Goal: Task Accomplishment & Management: Manage account settings

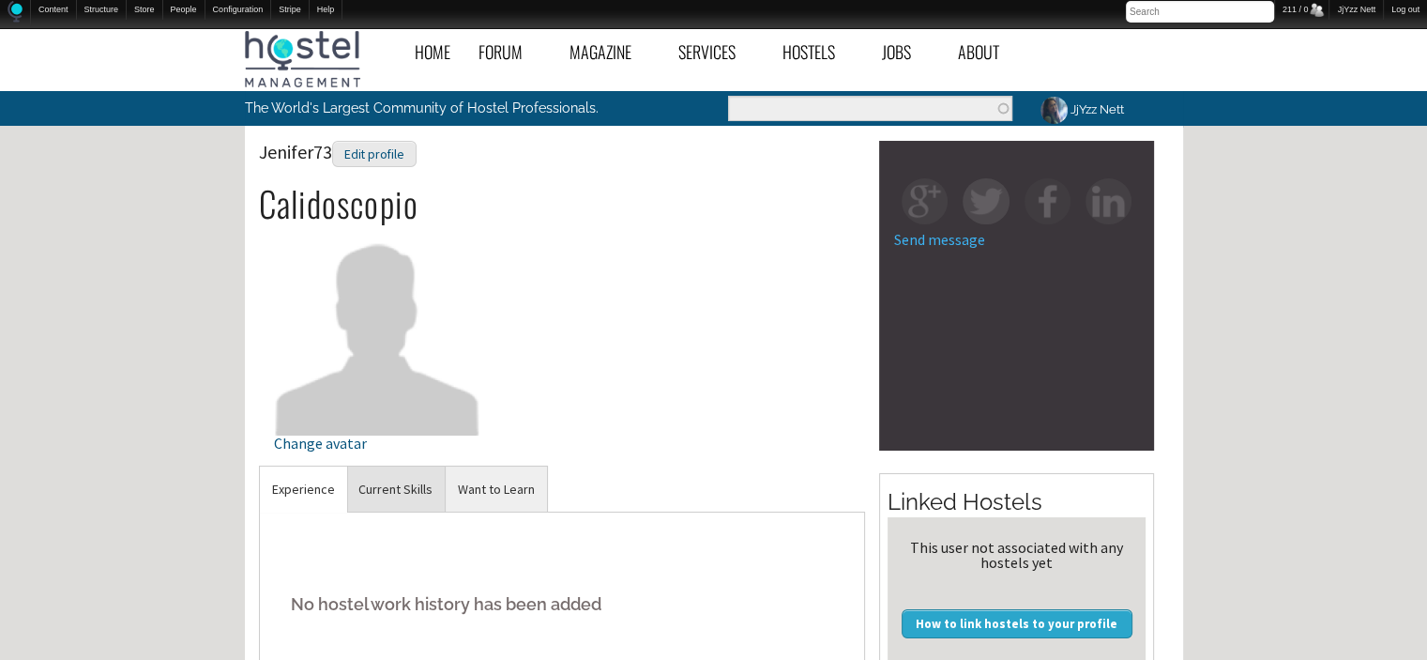
click at [398, 479] on link "Current Skills" at bounding box center [395, 489] width 99 height 46
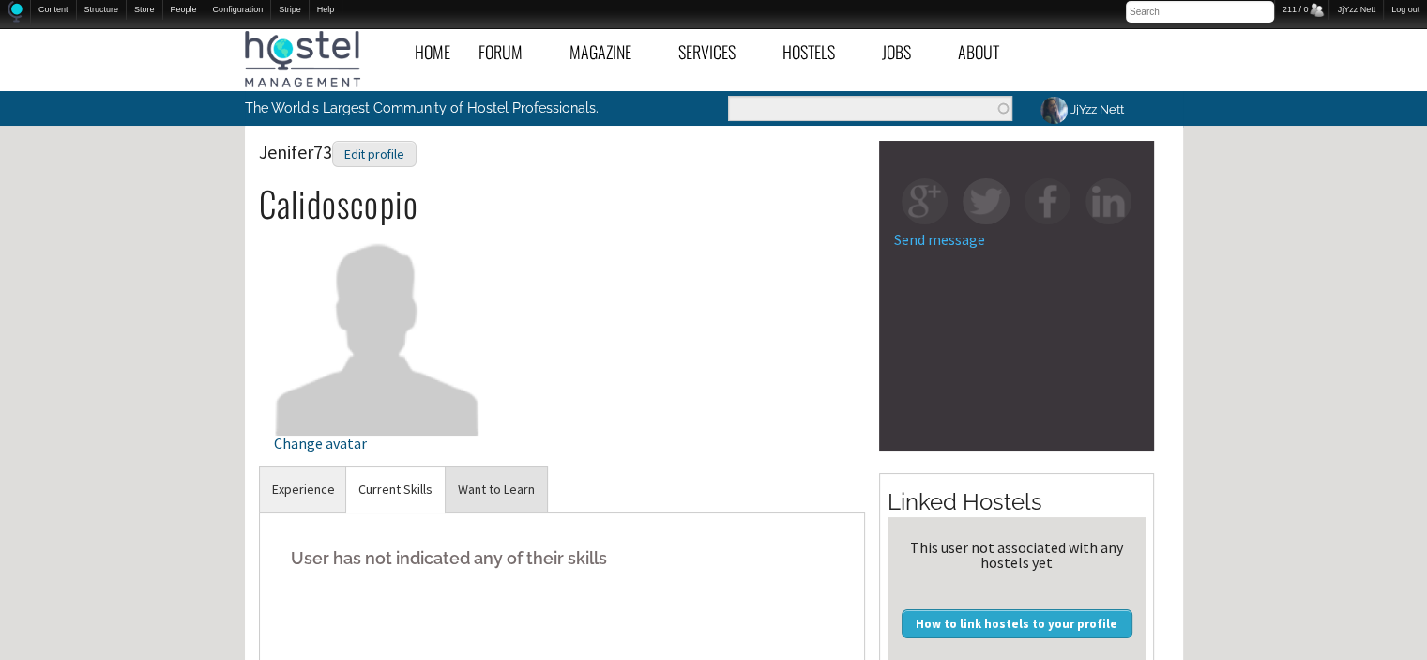
click at [495, 505] on link "Want to Learn" at bounding box center [496, 489] width 101 height 46
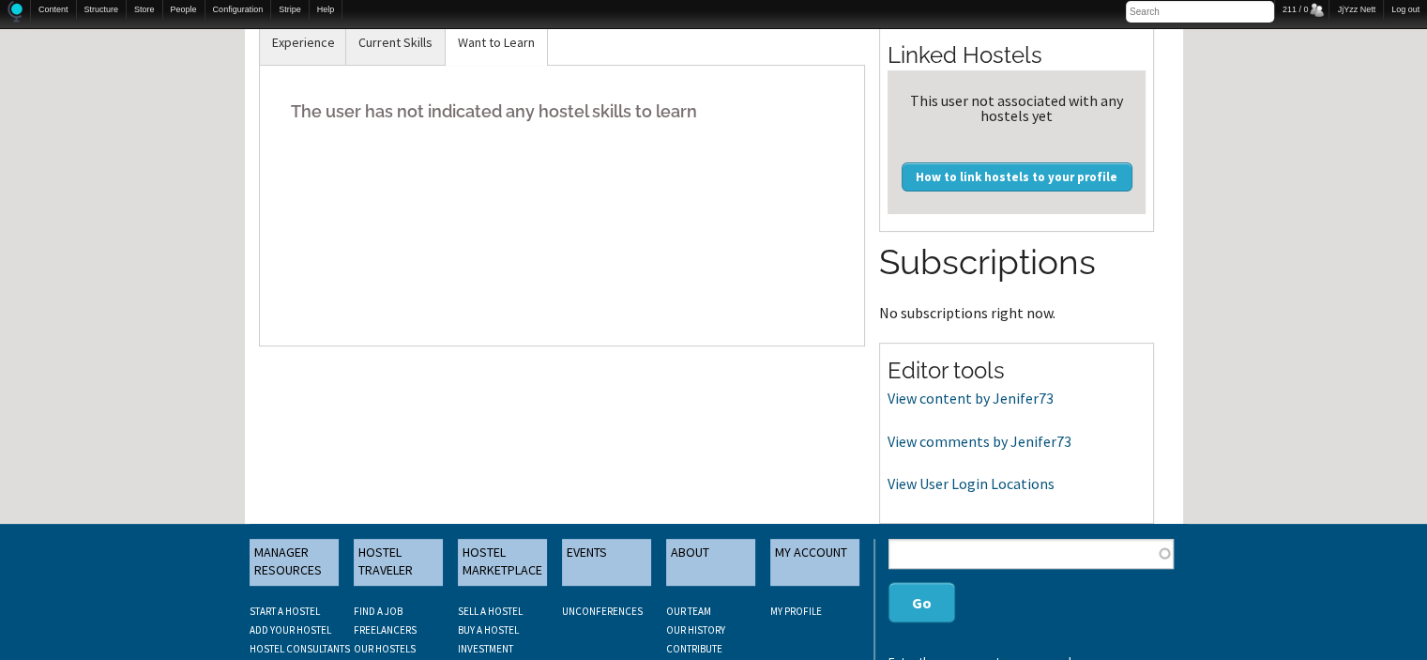
scroll to position [450, 0]
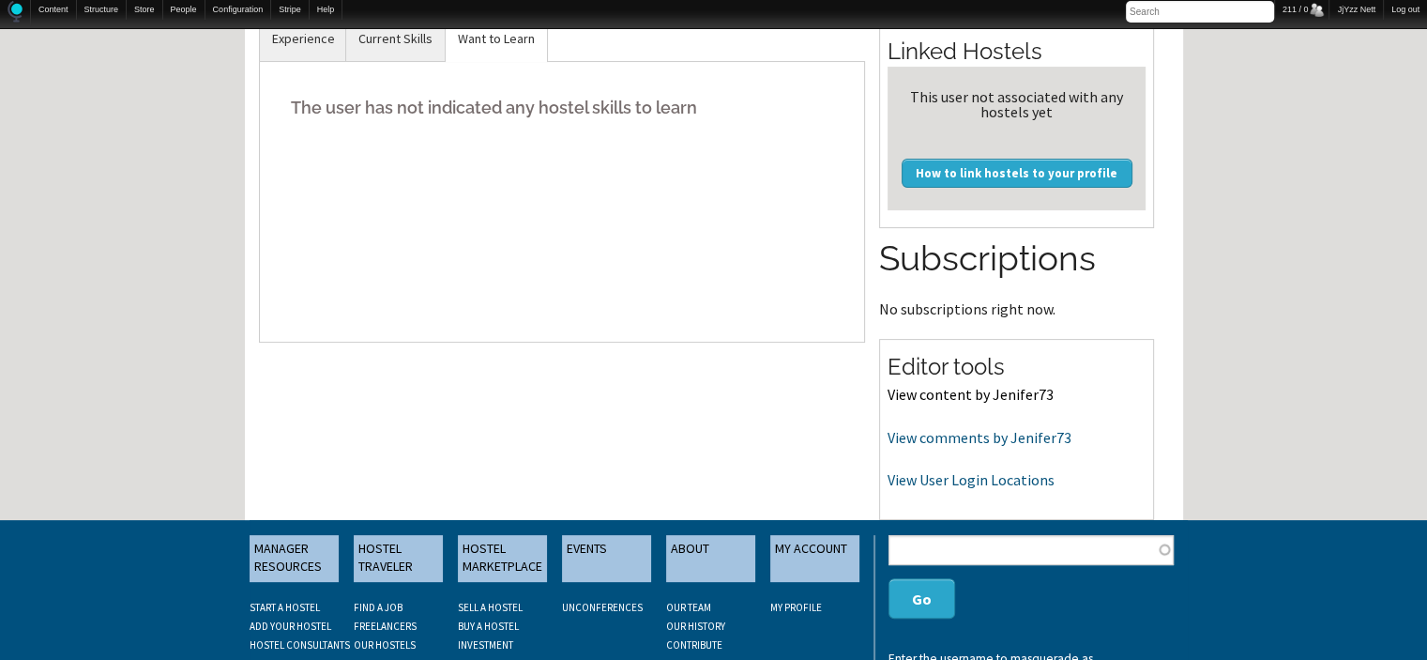
click at [914, 385] on link "View content by Jenifer73" at bounding box center [971, 394] width 166 height 19
click at [946, 438] on link "View comments by Jenifer73" at bounding box center [980, 437] width 184 height 19
click at [965, 482] on link "View User Login Locations" at bounding box center [971, 479] width 167 height 19
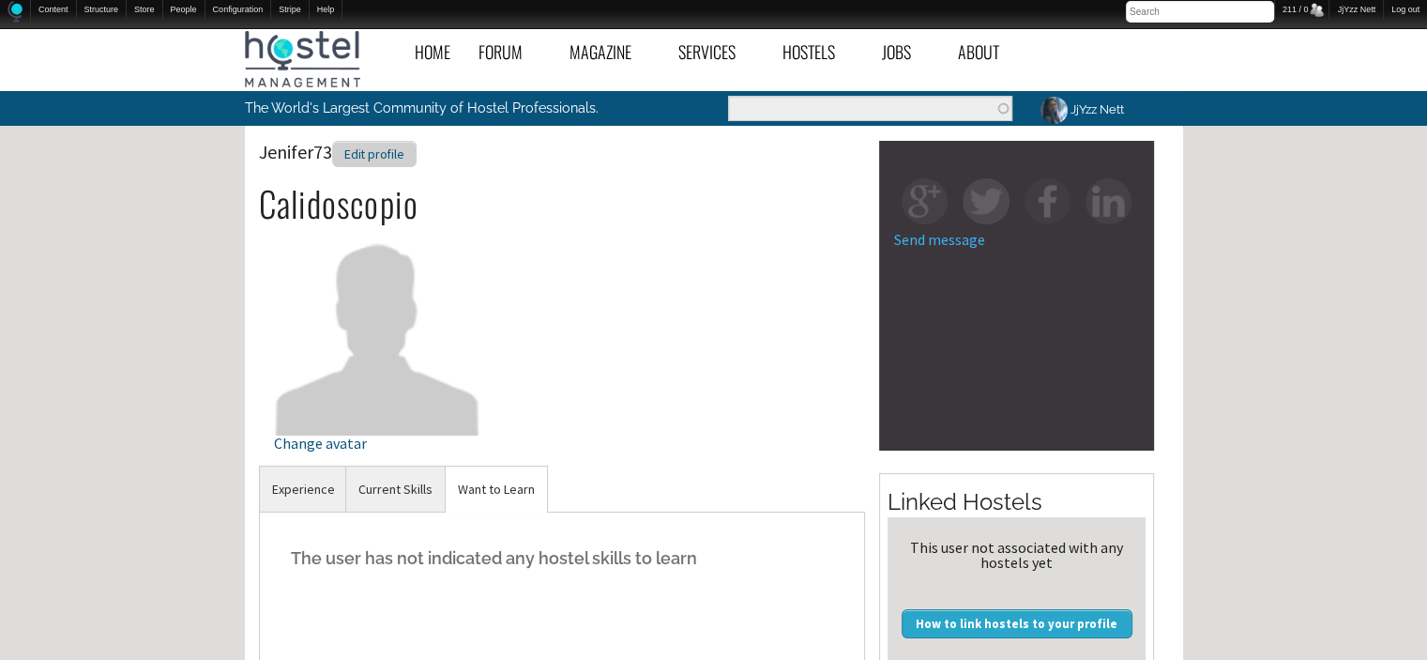
click at [374, 159] on div "Edit profile" at bounding box center [374, 154] width 84 height 27
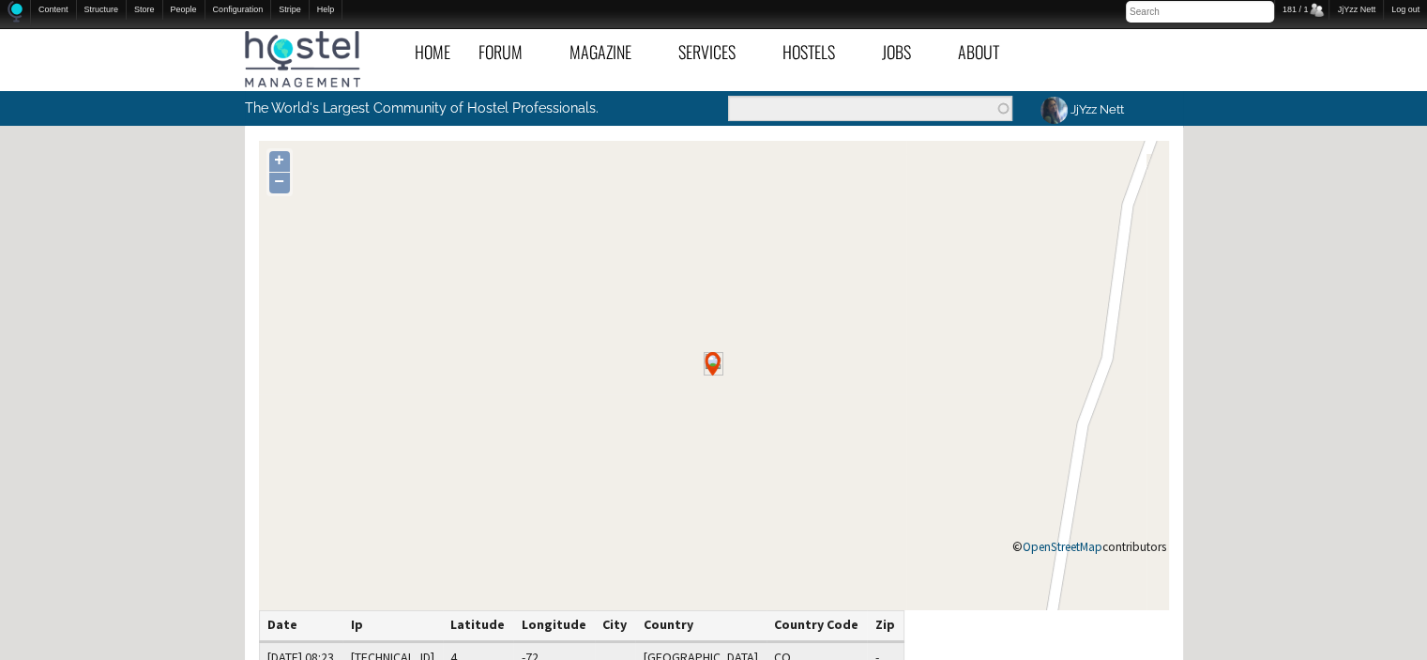
click at [965, 482] on icon at bounding box center [714, 375] width 910 height 469
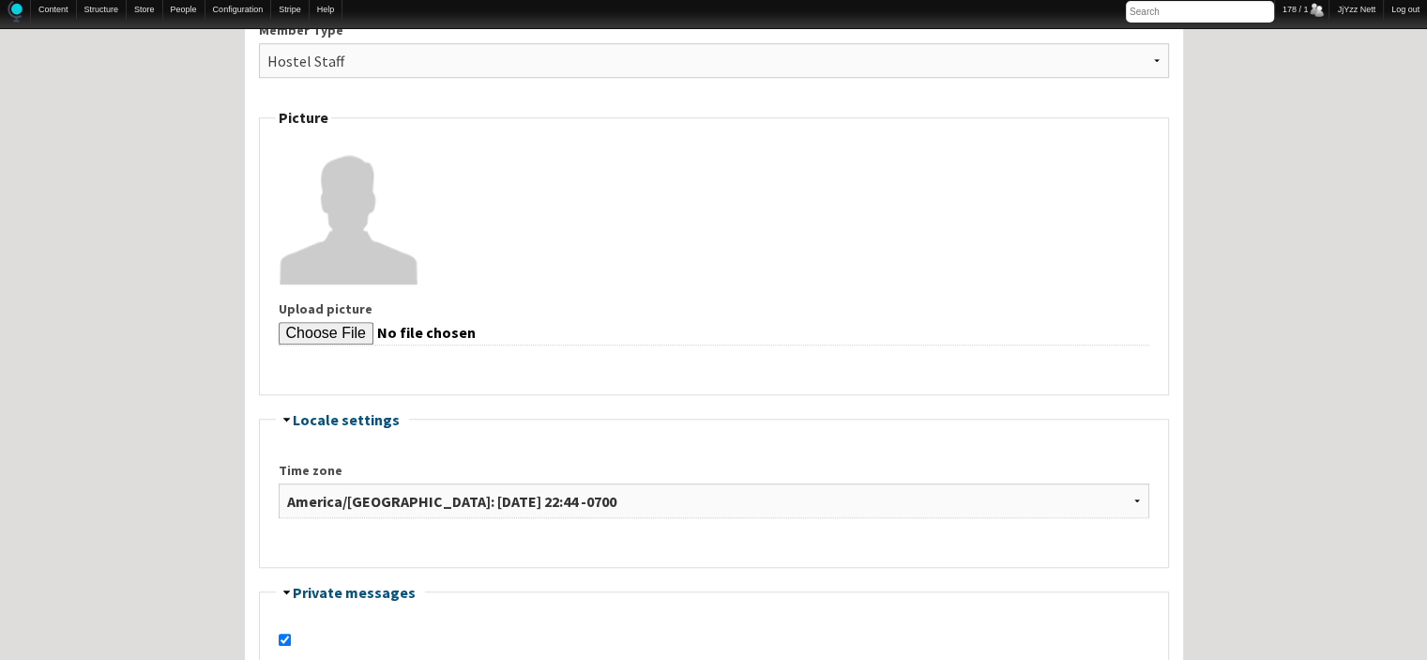
scroll to position [822, 0]
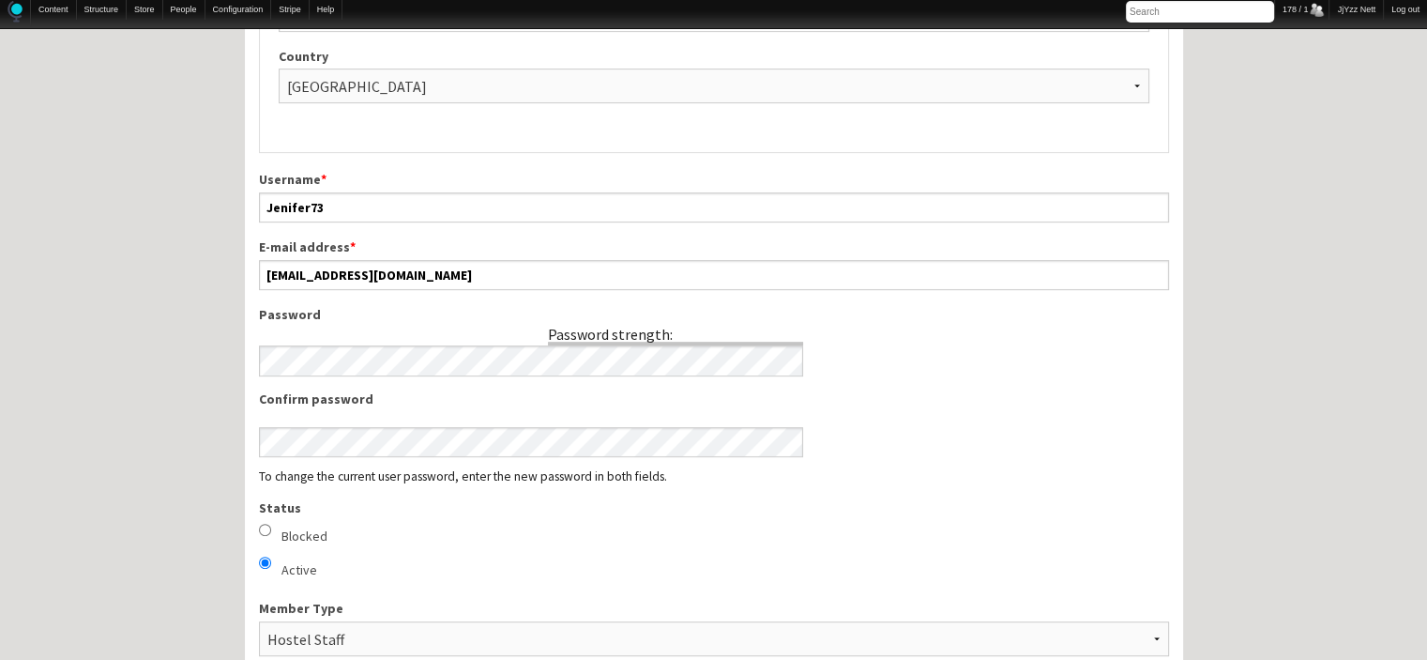
click at [269, 525] on input "Blocked" at bounding box center [265, 530] width 12 height 12
radio input "true"
click at [259, 556] on input "Active" at bounding box center [265, 562] width 12 height 12
radio input "true"
click at [259, 524] on input "Blocked" at bounding box center [265, 530] width 12 height 12
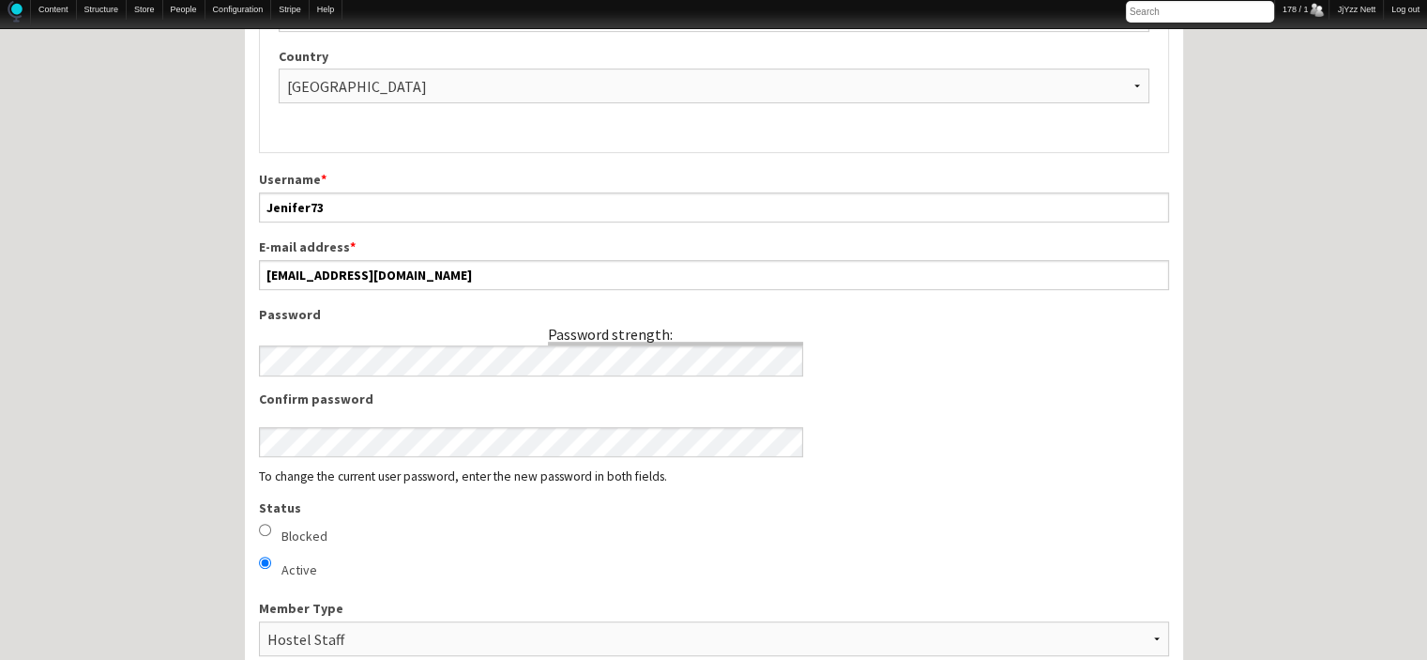
radio input "true"
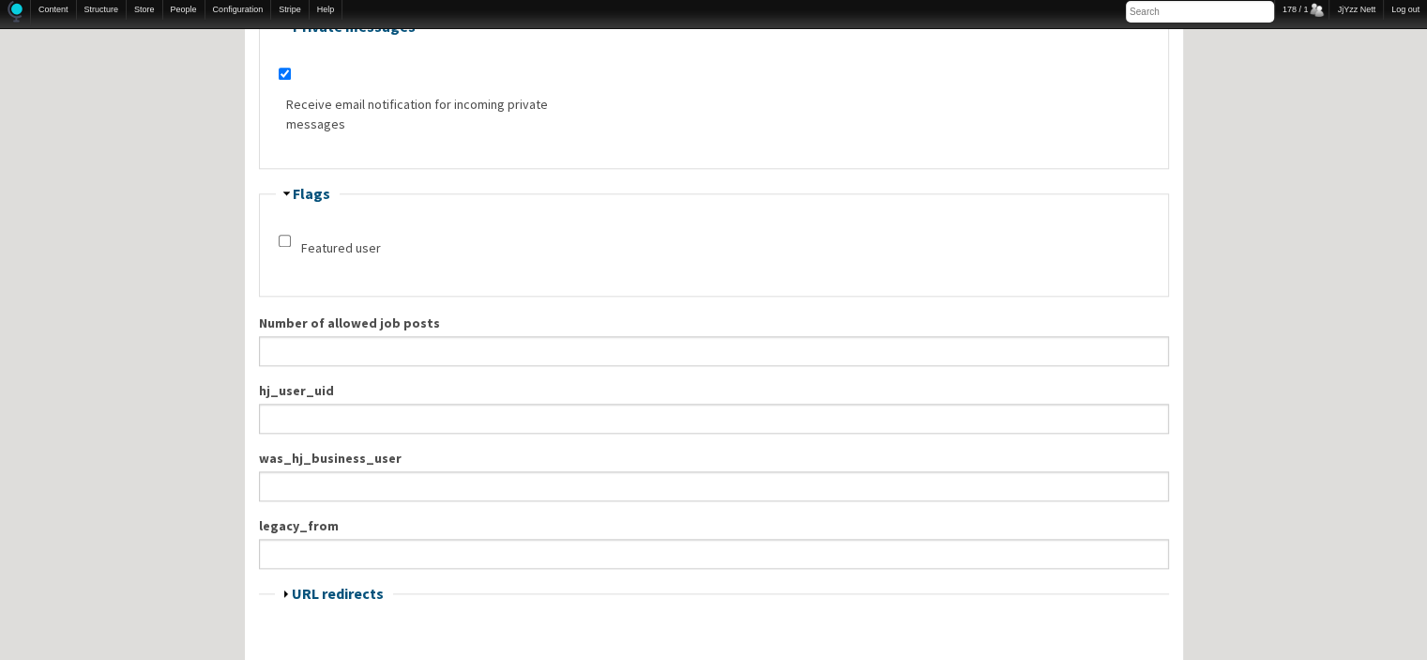
scroll to position [2475, 0]
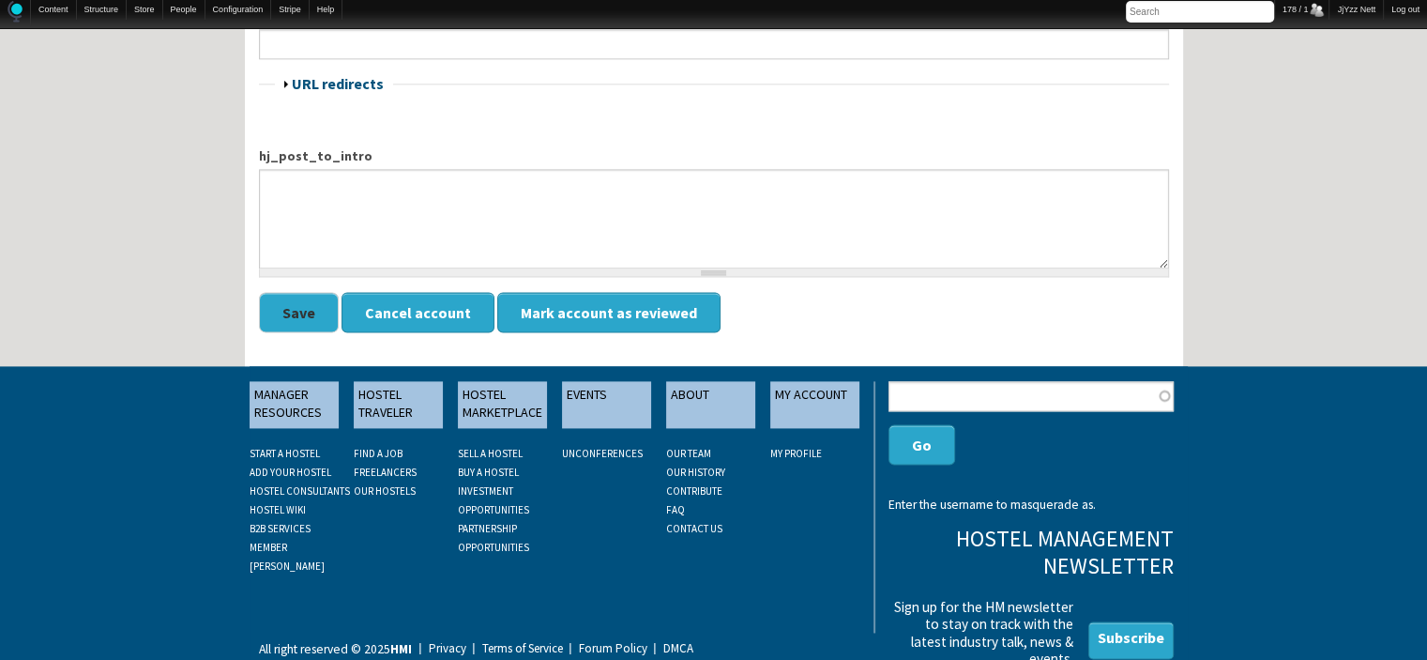
click at [285, 297] on button "Save" at bounding box center [299, 312] width 80 height 40
